Goal: Find specific page/section: Find specific page/section

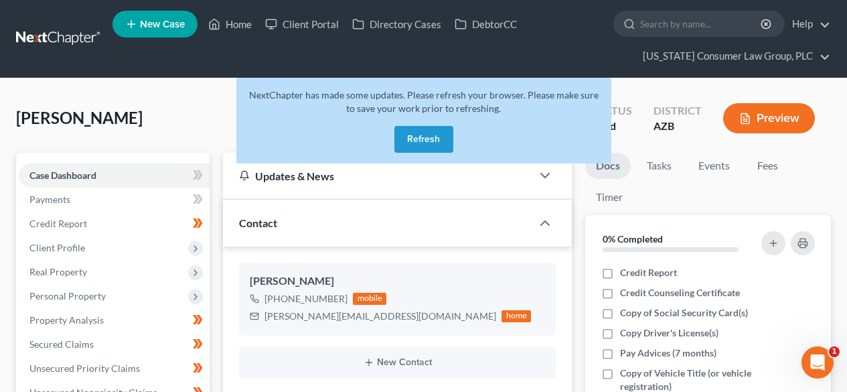
click at [51, 46] on link at bounding box center [59, 39] width 86 height 24
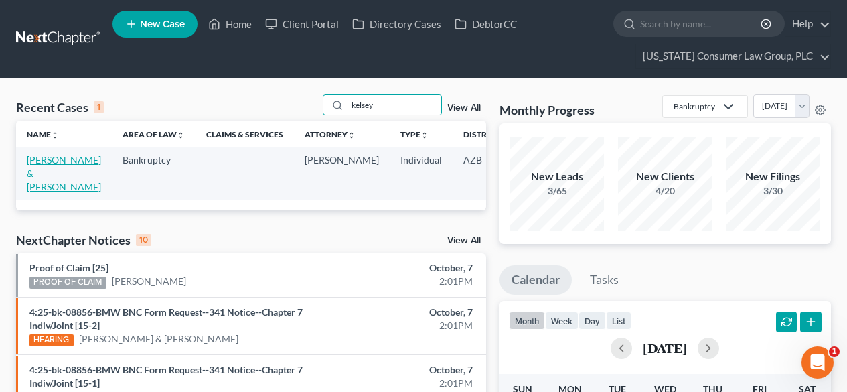
type input "kelsey"
click at [34, 173] on link "Kelsey, Jesse & Marzan-Kelsey, Jacqueline" at bounding box center [64, 173] width 74 height 38
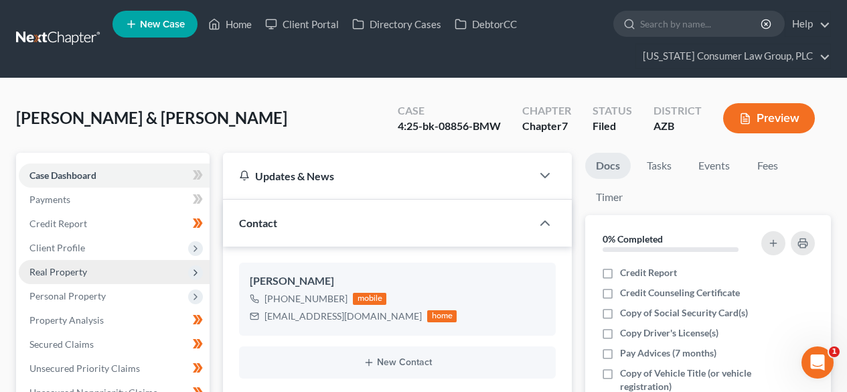
scroll to position [179, 0]
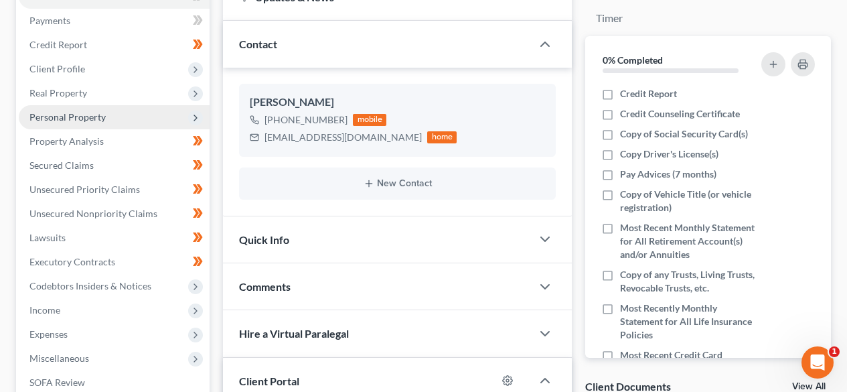
click at [79, 119] on span "Personal Property" at bounding box center [67, 116] width 76 height 11
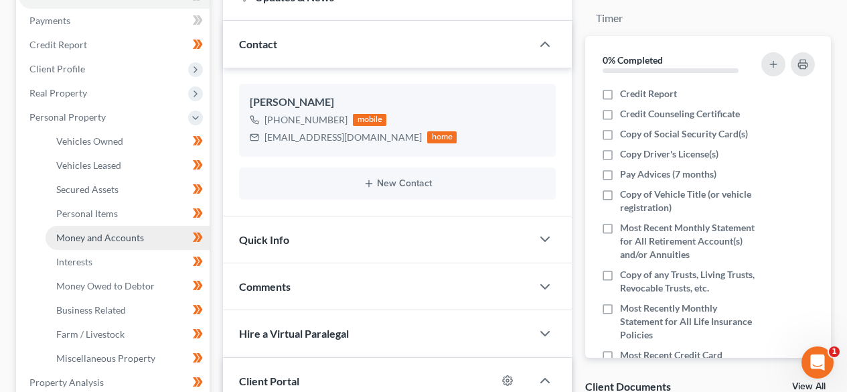
click at [92, 236] on span "Money and Accounts" at bounding box center [100, 237] width 88 height 11
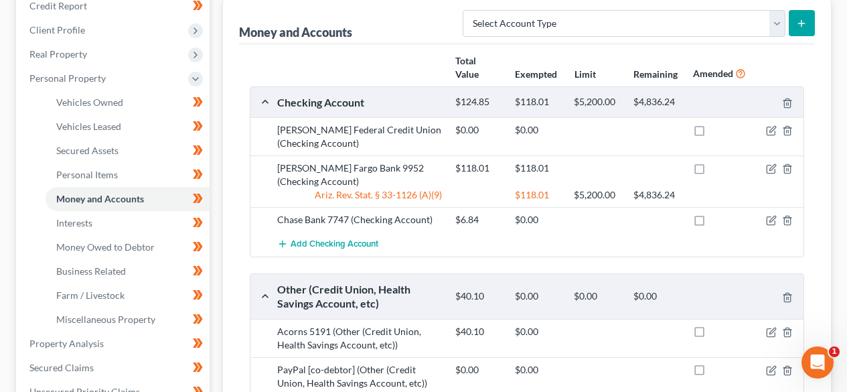
scroll to position [179, 0]
